Goal: Find specific page/section: Find specific page/section

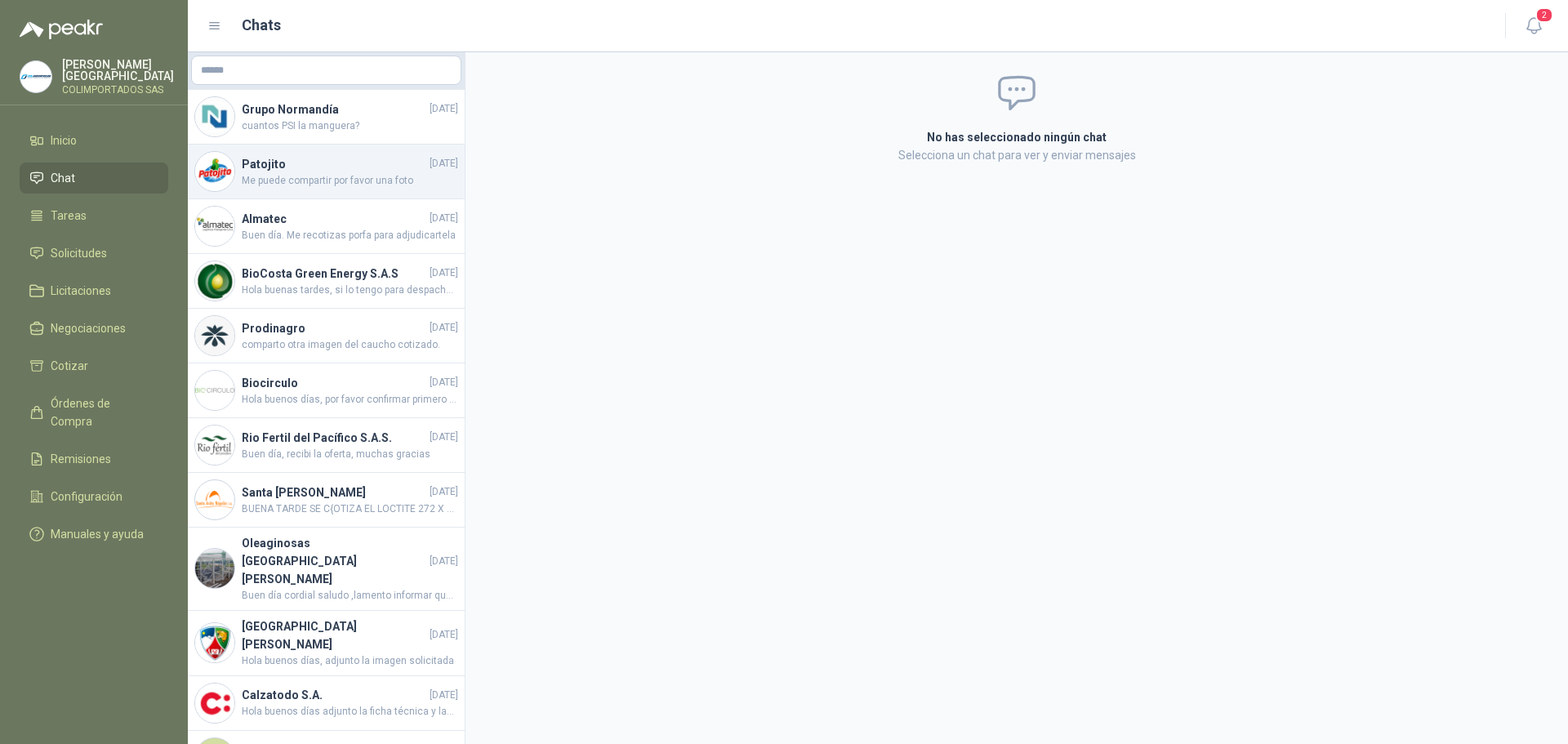
click at [361, 171] on h4 "Patojito" at bounding box center [334, 164] width 185 height 18
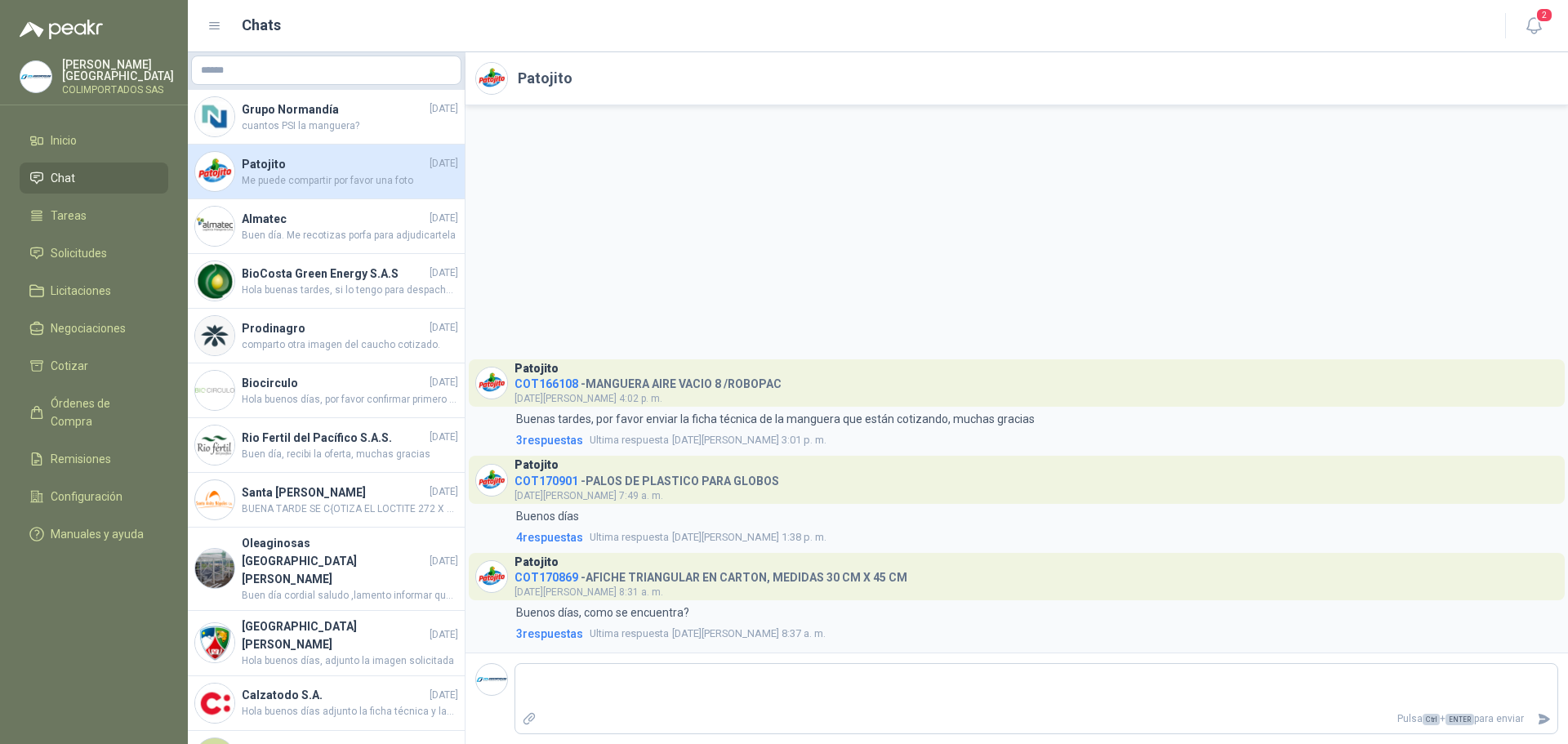
scroll to position [82, 0]
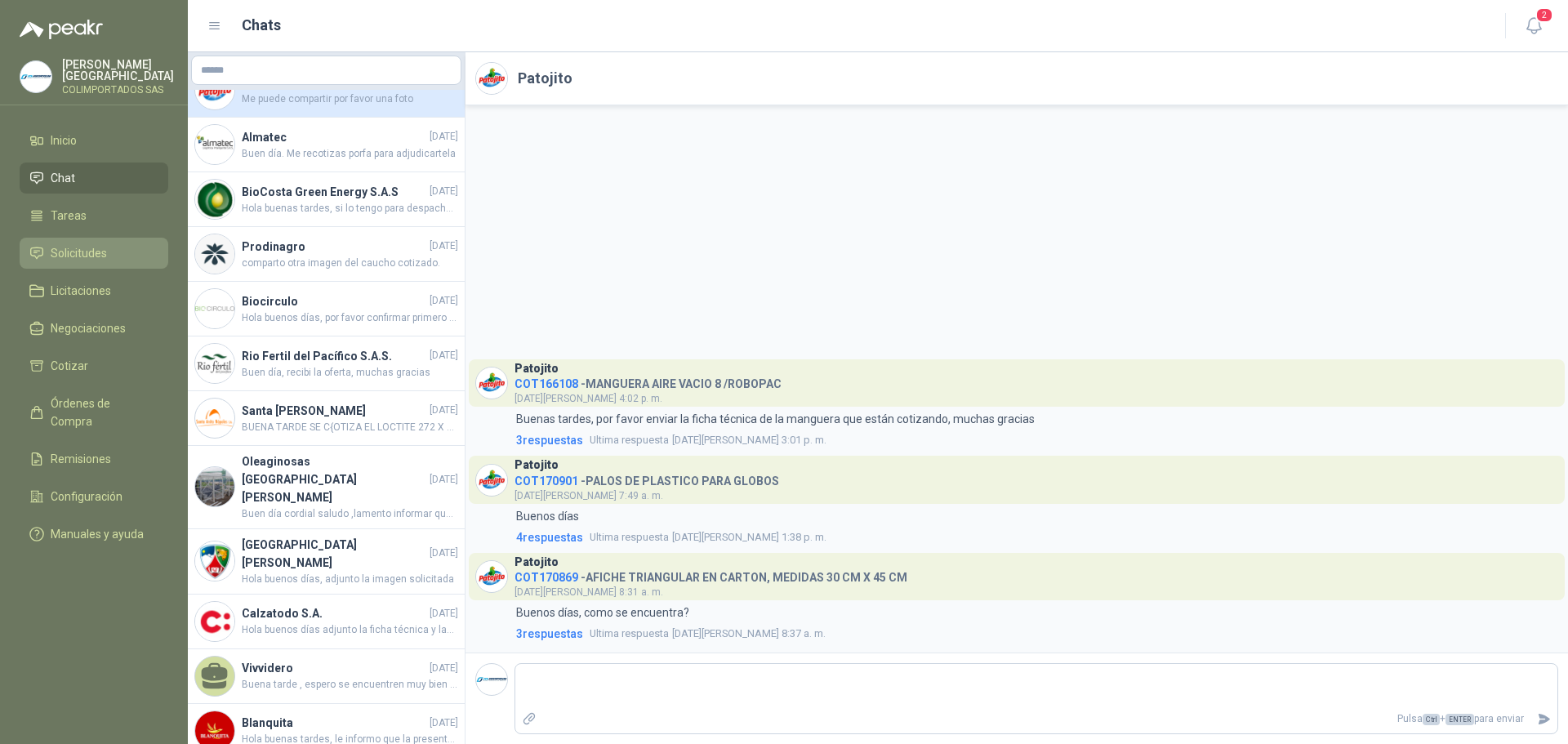
click at [98, 248] on span "Solicitudes" at bounding box center [79, 254] width 56 height 18
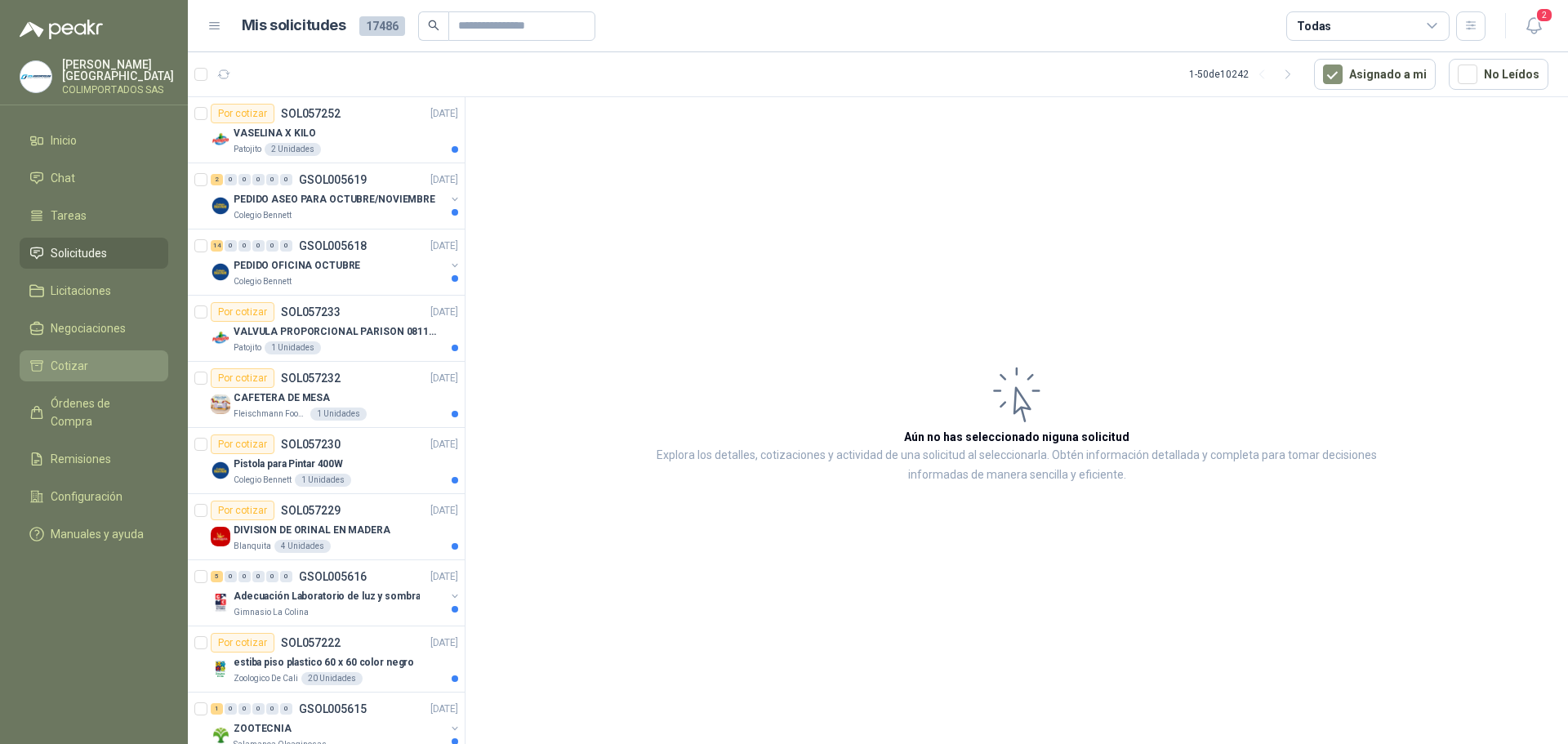
click at [80, 367] on span "Cotizar" at bounding box center [69, 366] width 37 height 18
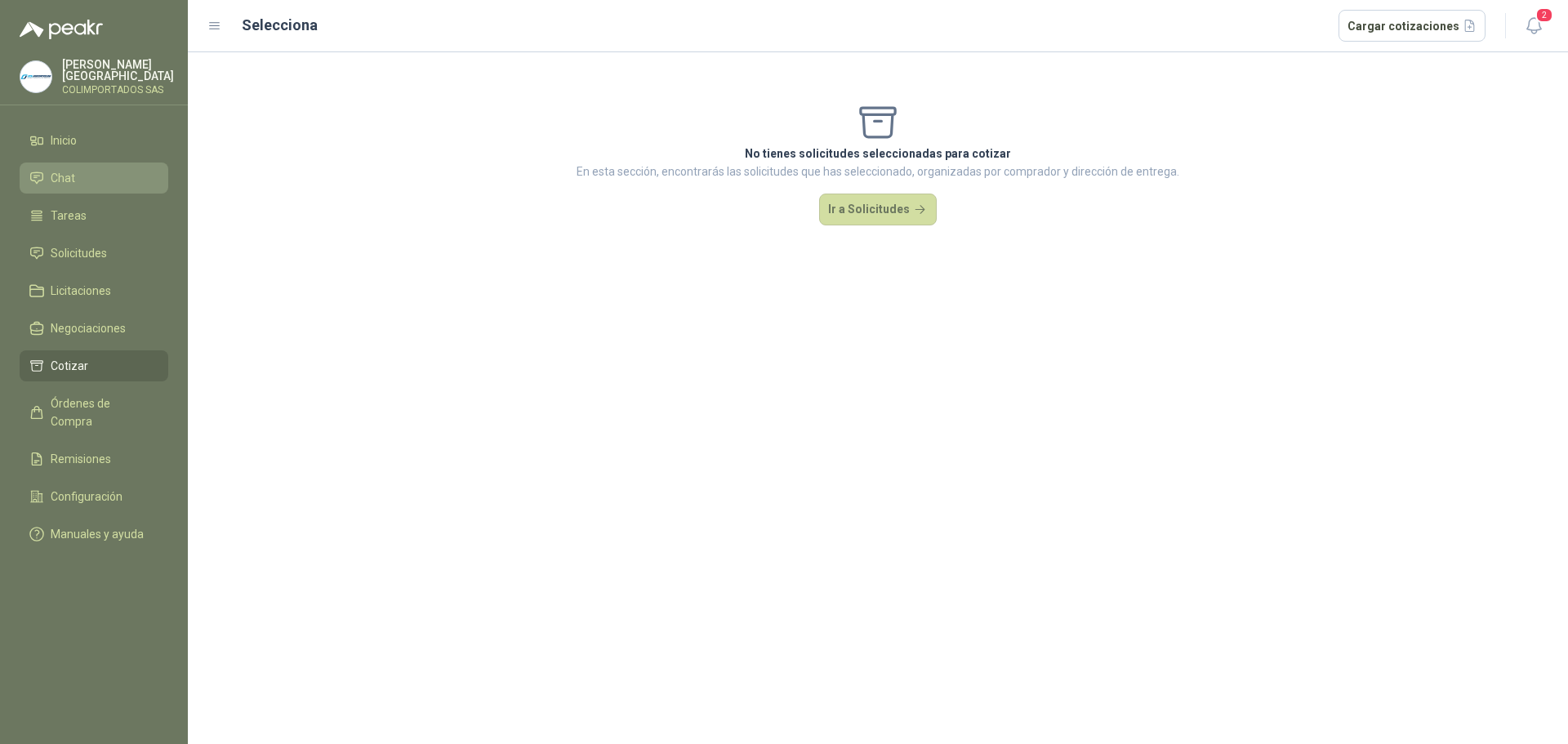
click at [63, 169] on span "Chat" at bounding box center [63, 179] width 24 height 18
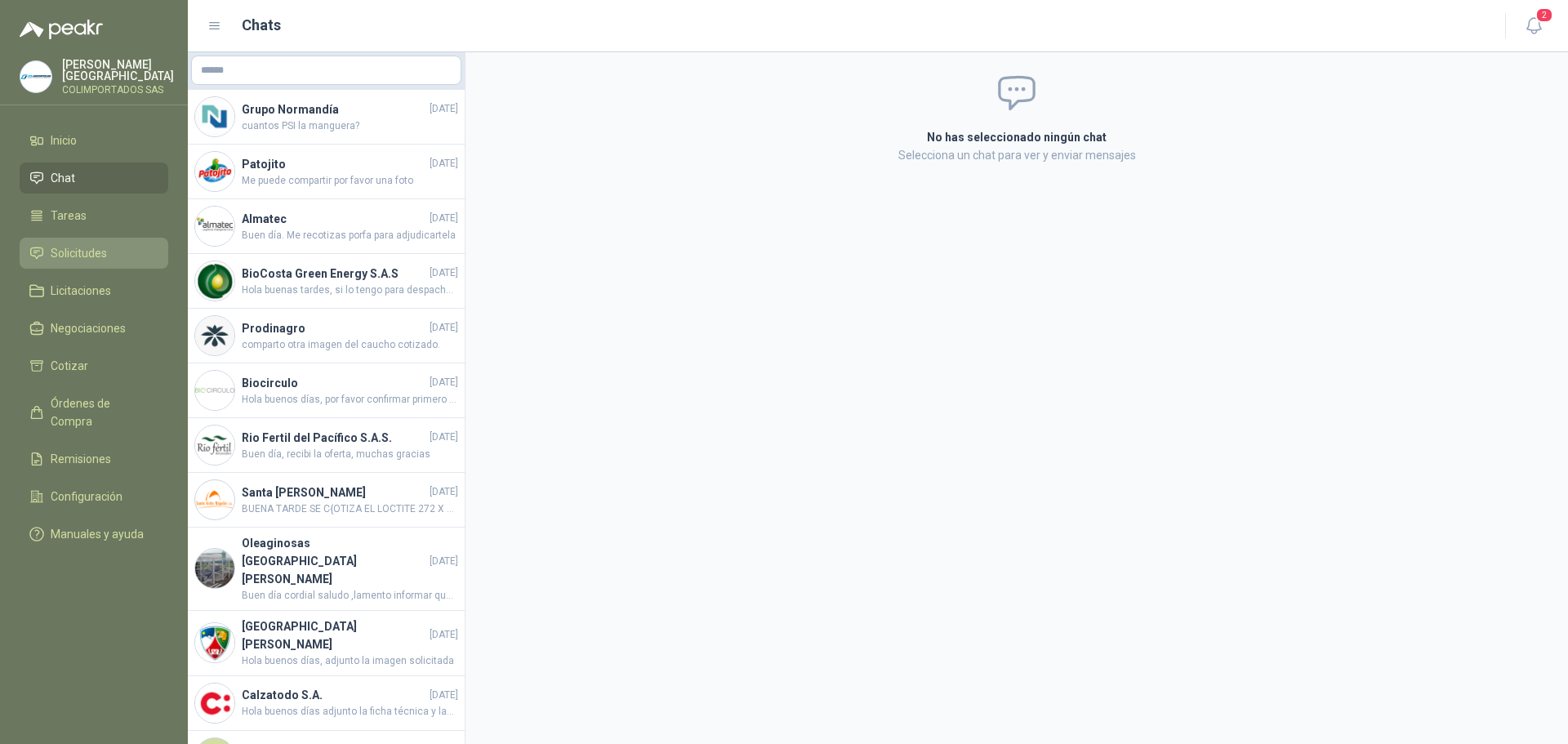
click at [71, 245] on span "Solicitudes" at bounding box center [79, 254] width 56 height 18
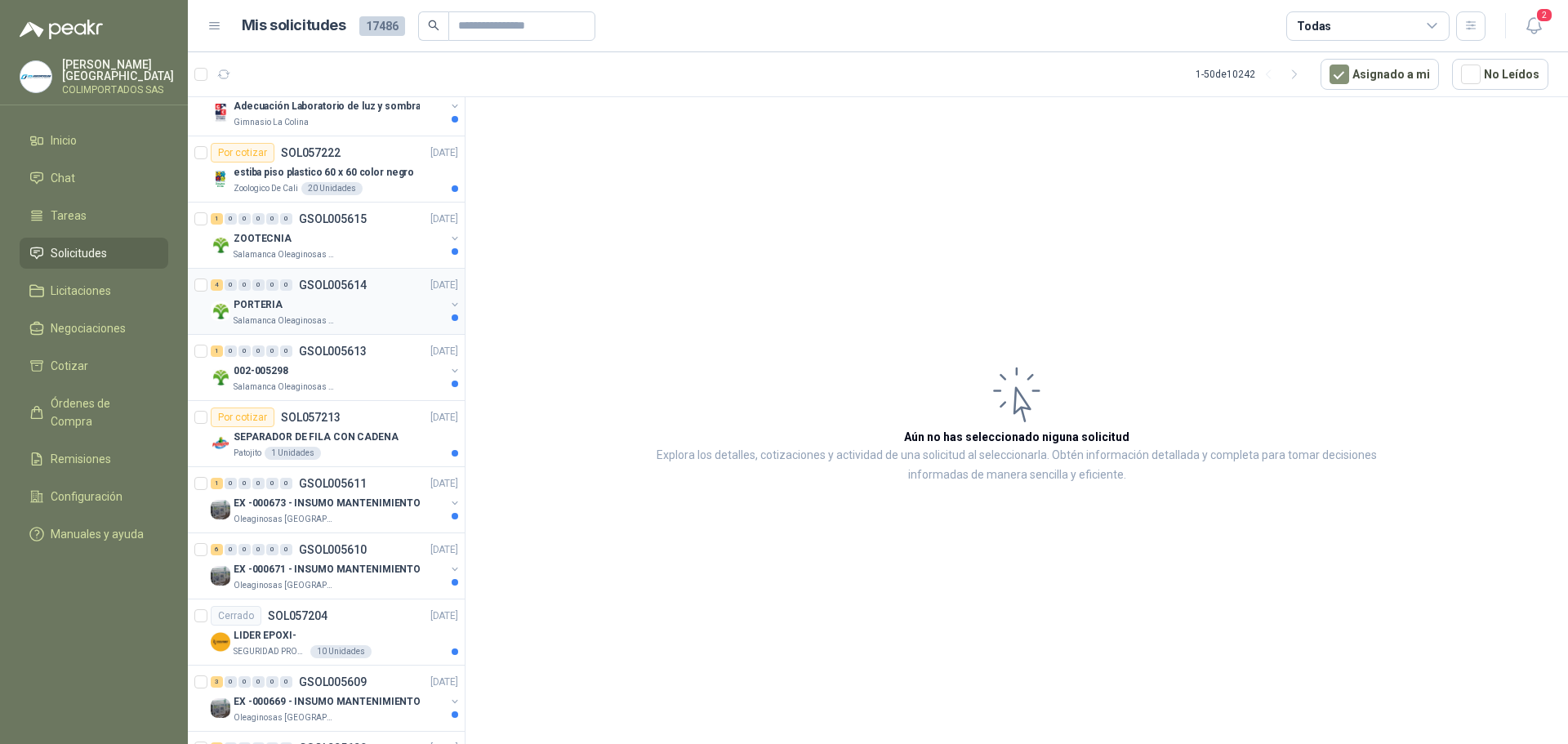
scroll to position [572, 0]
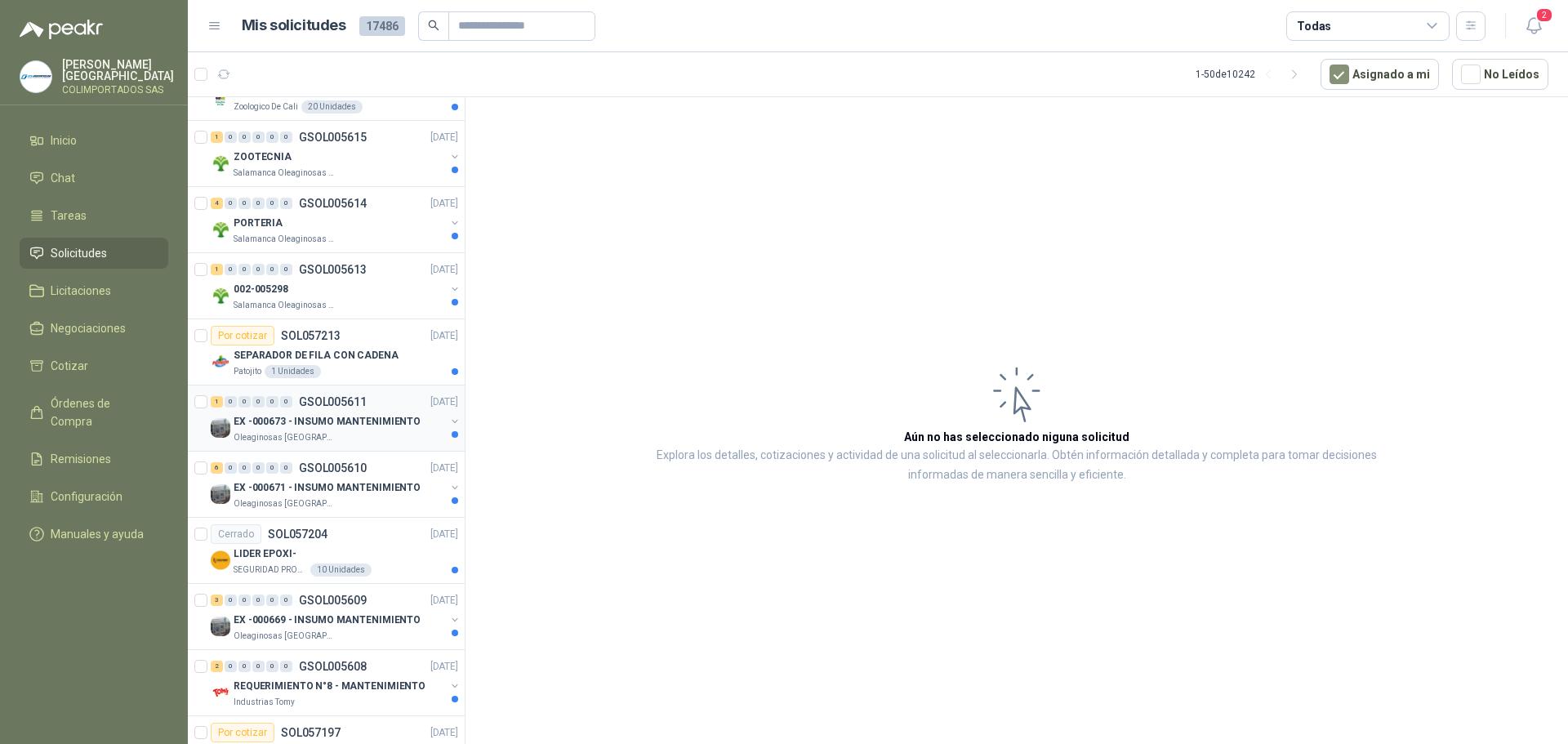
click at [321, 418] on p "EX -000673 - INSUMO MANTENIMIENTO" at bounding box center [327, 421] width 187 height 15
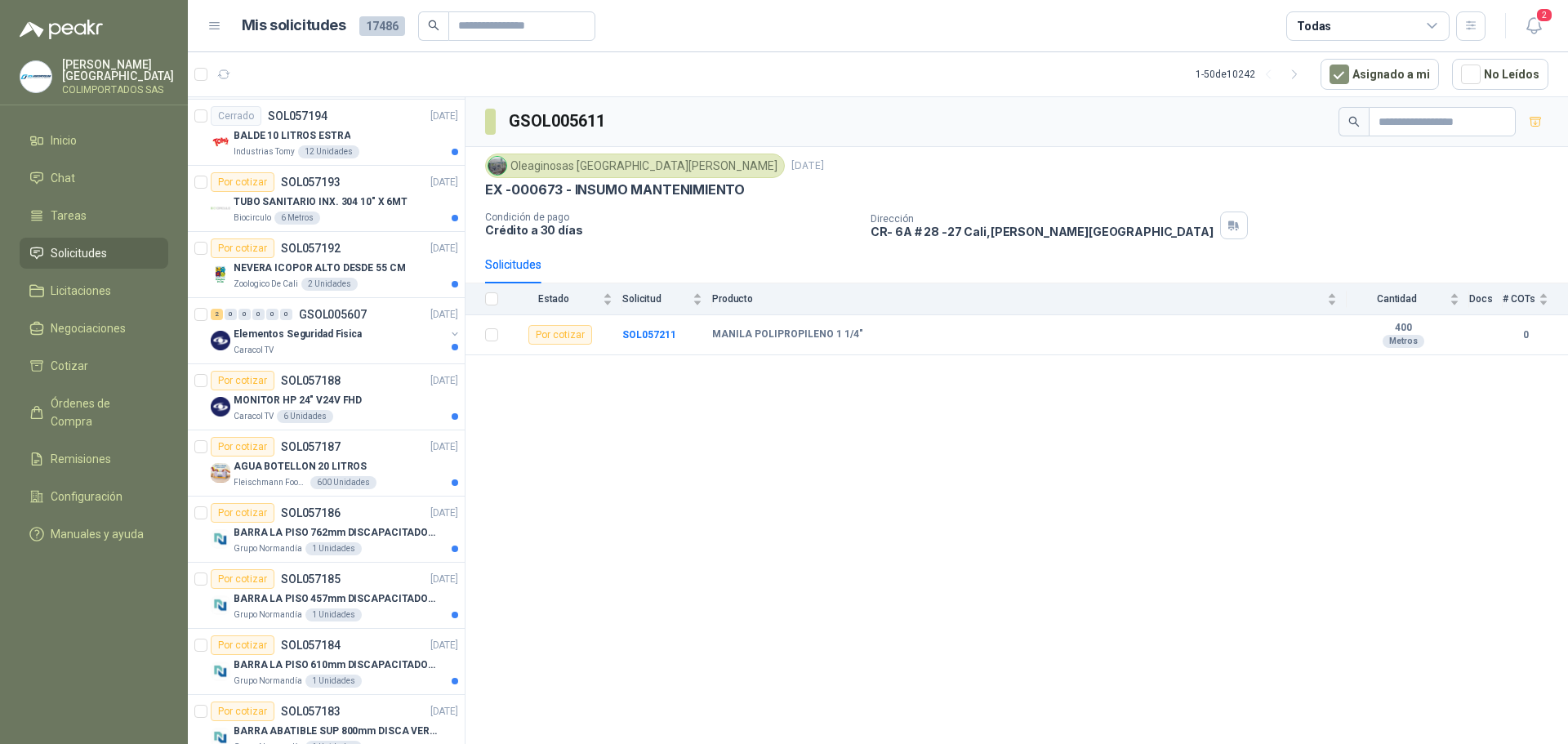
scroll to position [1388, 0]
click at [269, 469] on p "AGUA BOTELLON 20 LITROS" at bounding box center [300, 465] width 133 height 15
